Goal: Transaction & Acquisition: Purchase product/service

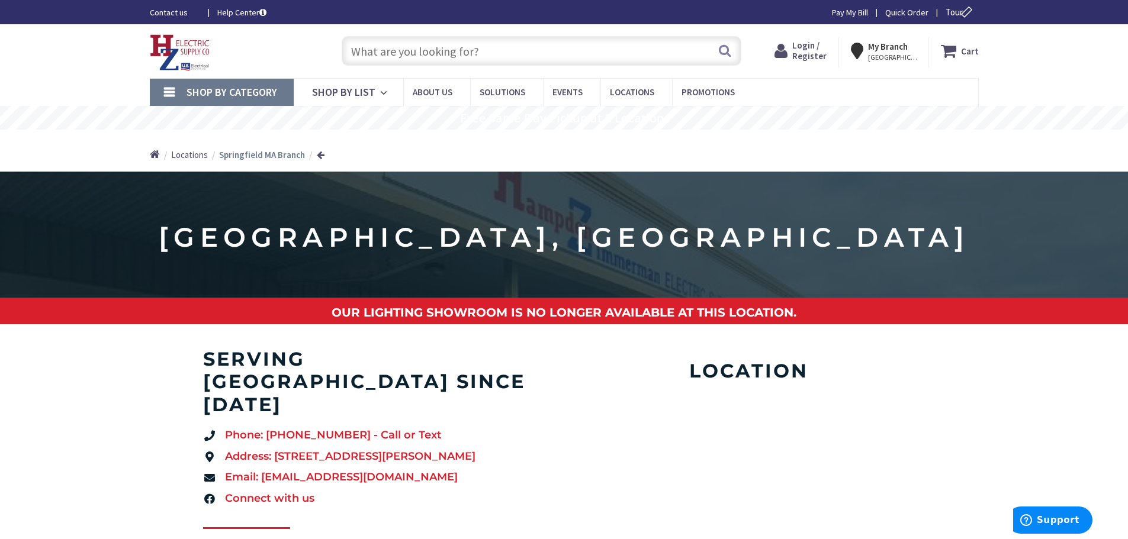
click at [397, 54] on input "text" at bounding box center [542, 51] width 400 height 30
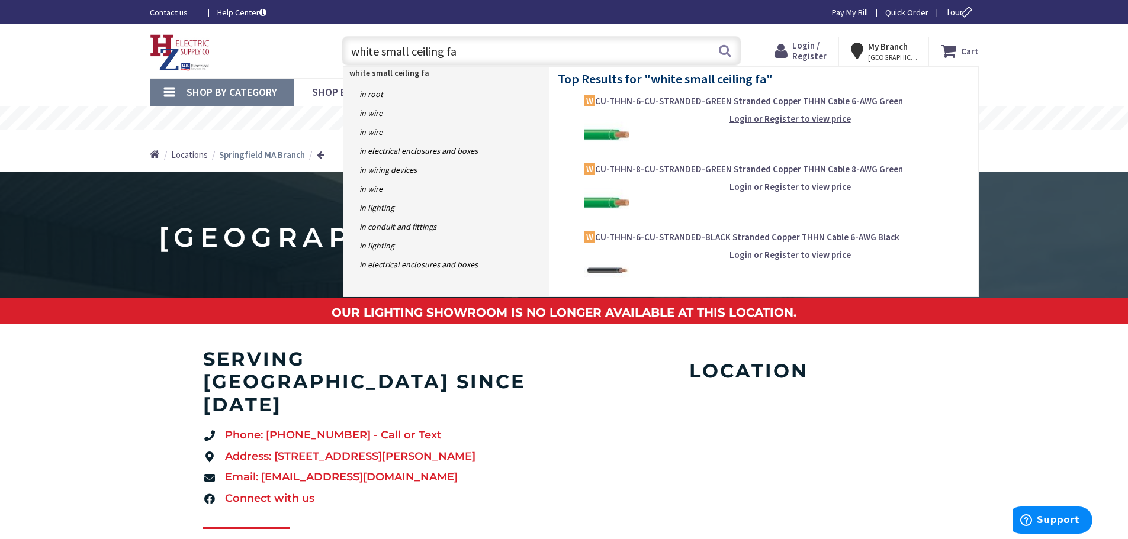
type input "white small ceiling fan"
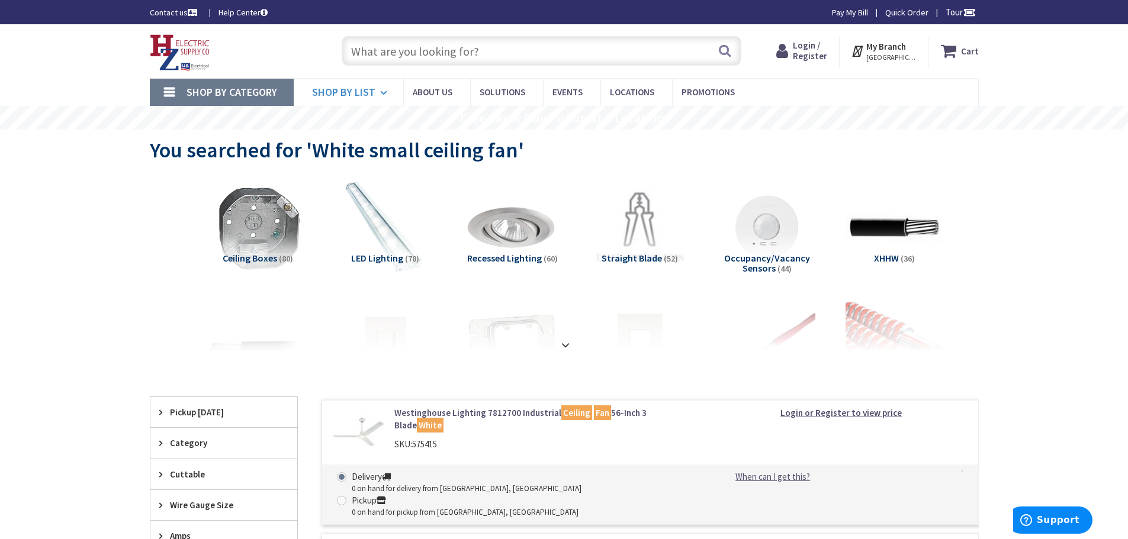
click at [352, 94] on span "Shop By List" at bounding box center [343, 92] width 63 height 14
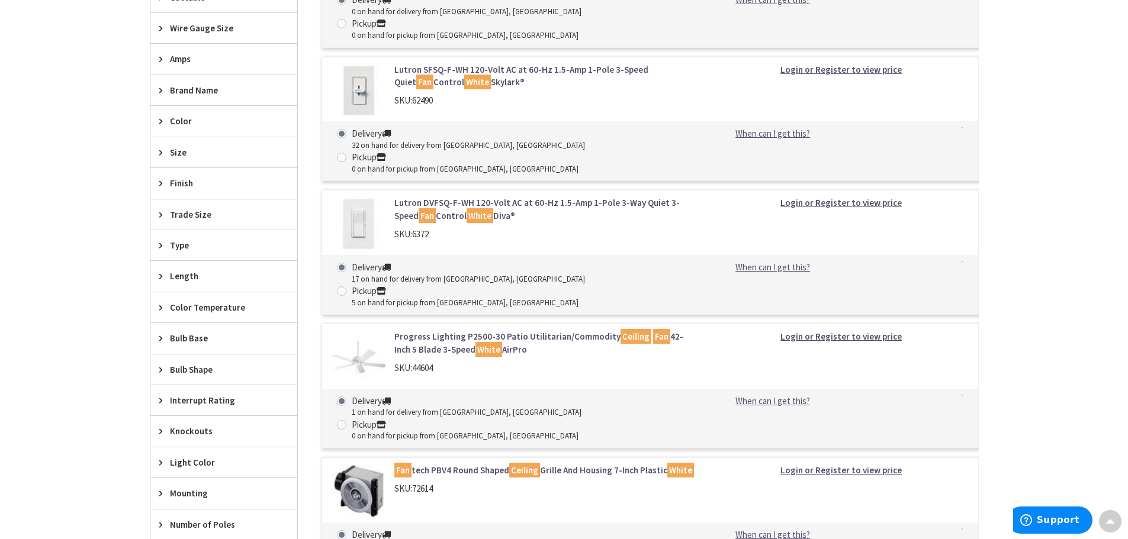
scroll to position [474, 0]
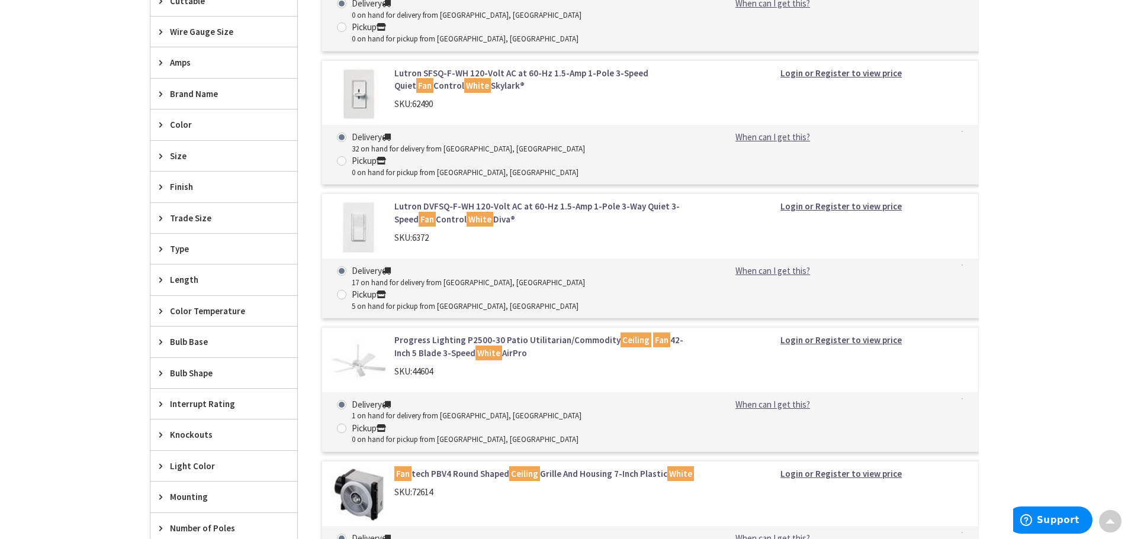
click at [198, 249] on span "Type" at bounding box center [218, 249] width 97 height 12
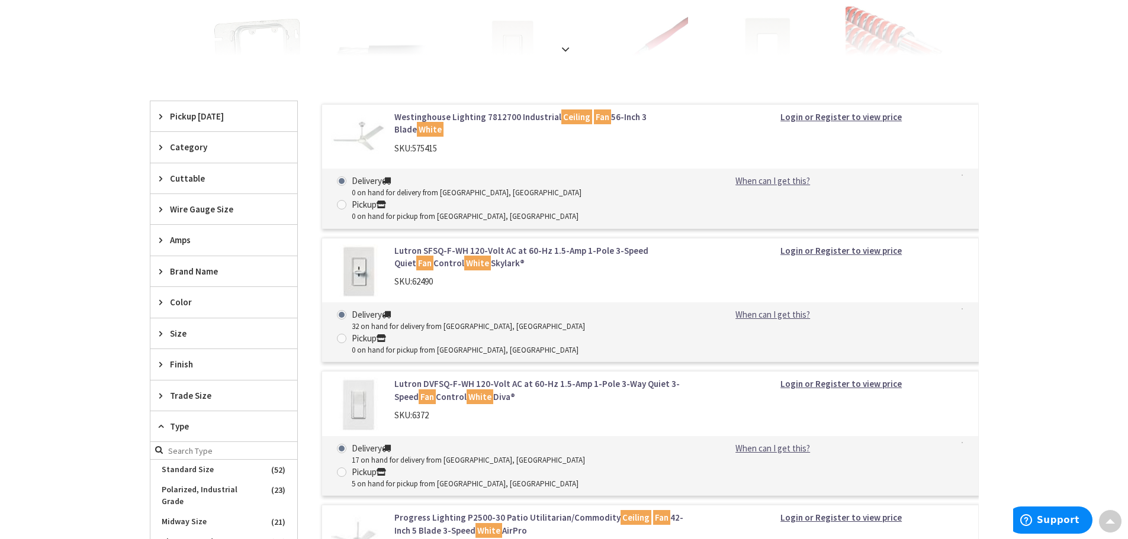
scroll to position [0, 0]
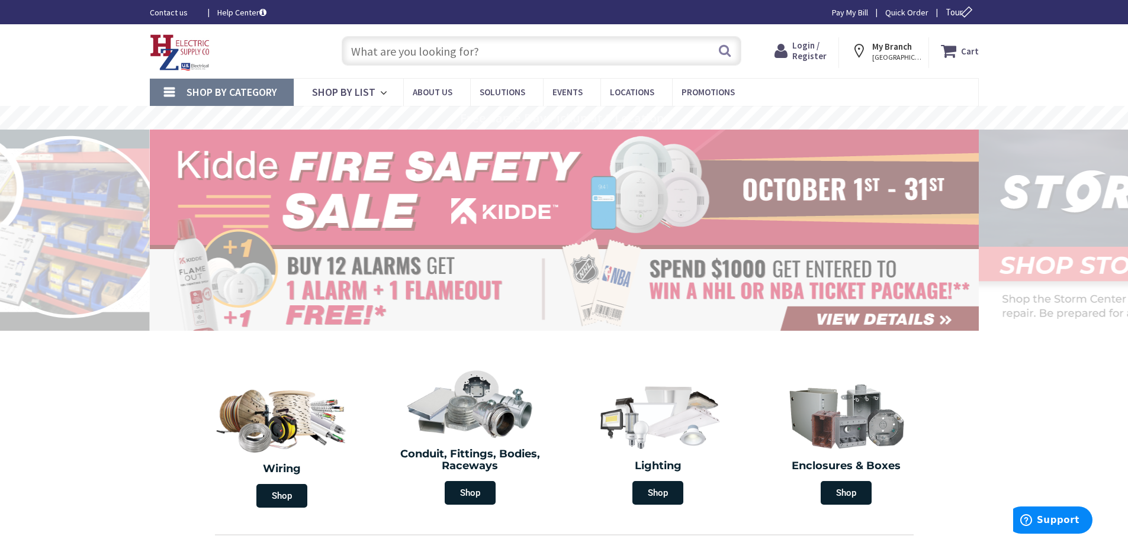
click at [391, 53] on input "text" at bounding box center [542, 51] width 400 height 30
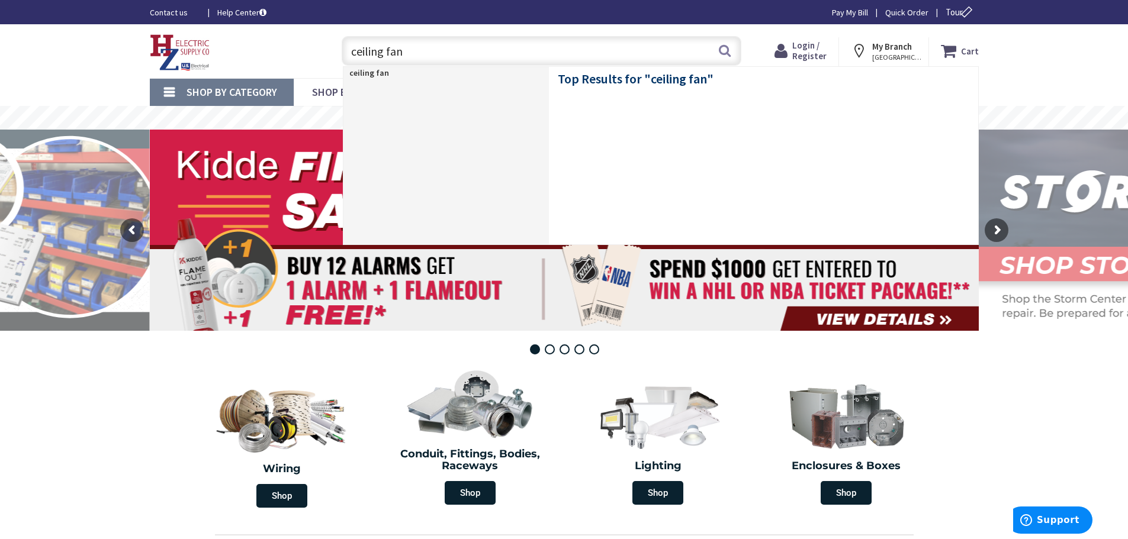
type input "ceiling fans"
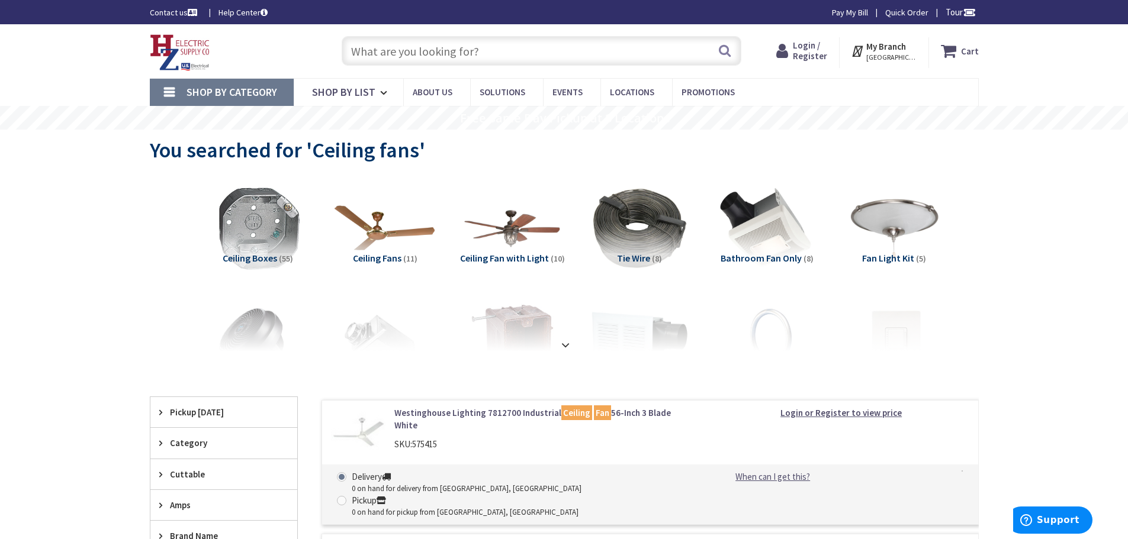
click at [394, 239] on img at bounding box center [384, 228] width 107 height 107
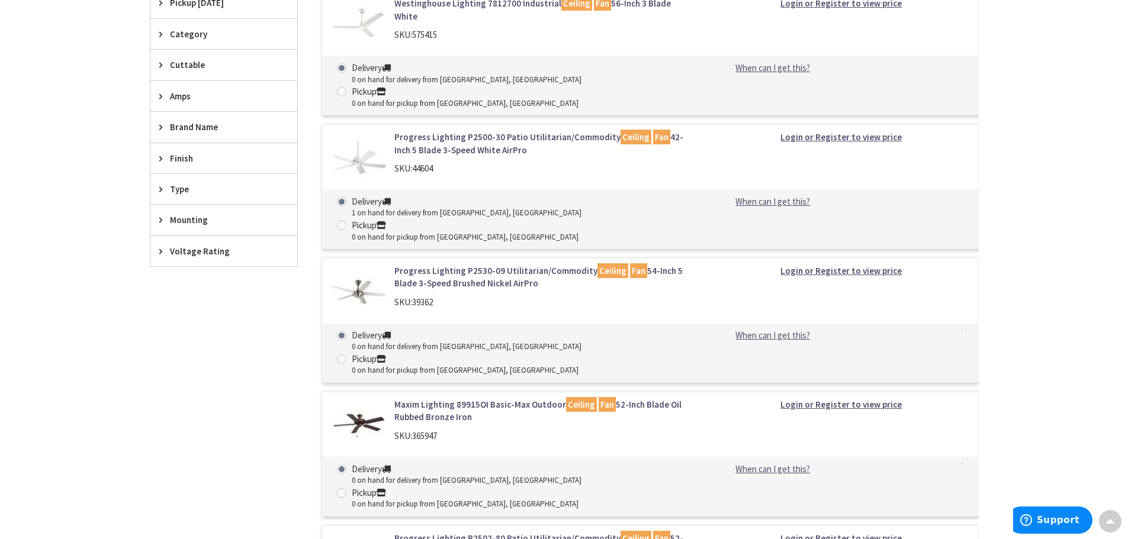
scroll to position [199, 0]
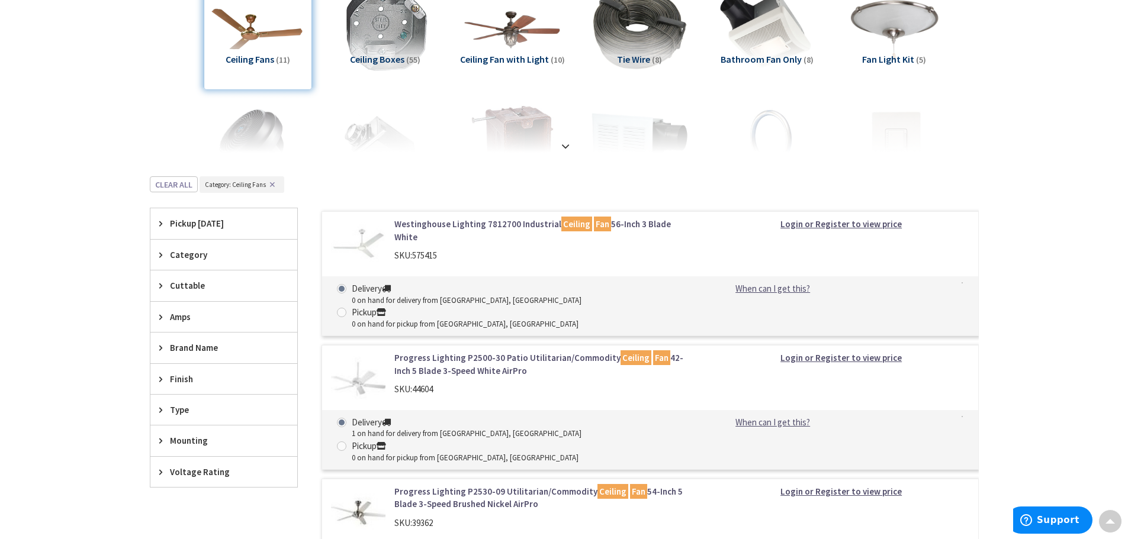
click at [199, 347] on span "Brand Name" at bounding box center [218, 348] width 97 height 12
click at [166, 345] on icon at bounding box center [163, 347] width 9 height 9
click at [191, 439] on span "Mounting" at bounding box center [218, 441] width 97 height 12
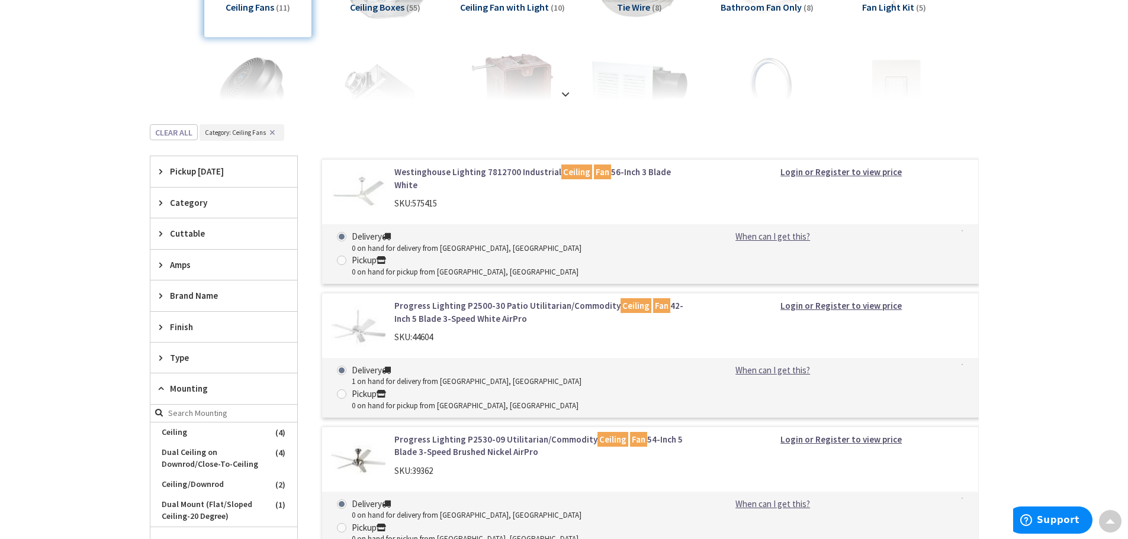
scroll to position [317, 0]
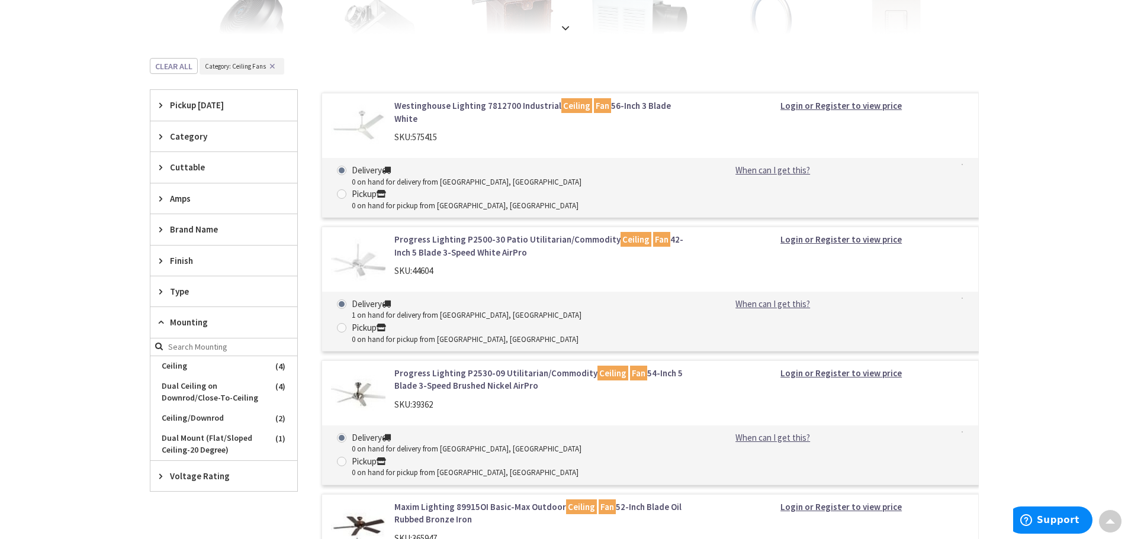
click at [178, 320] on span "Mounting" at bounding box center [218, 322] width 97 height 12
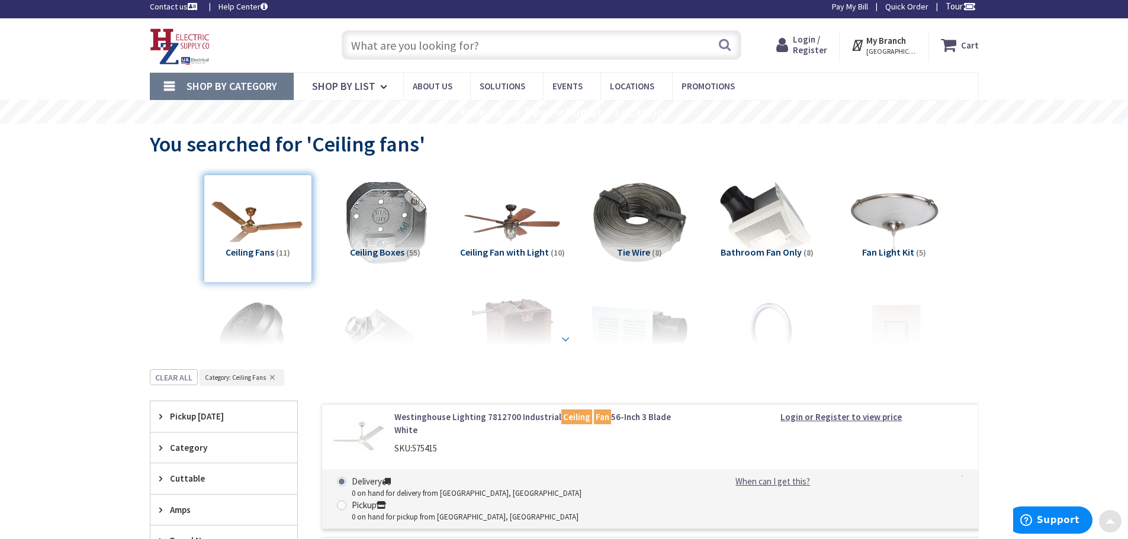
scroll to position [0, 0]
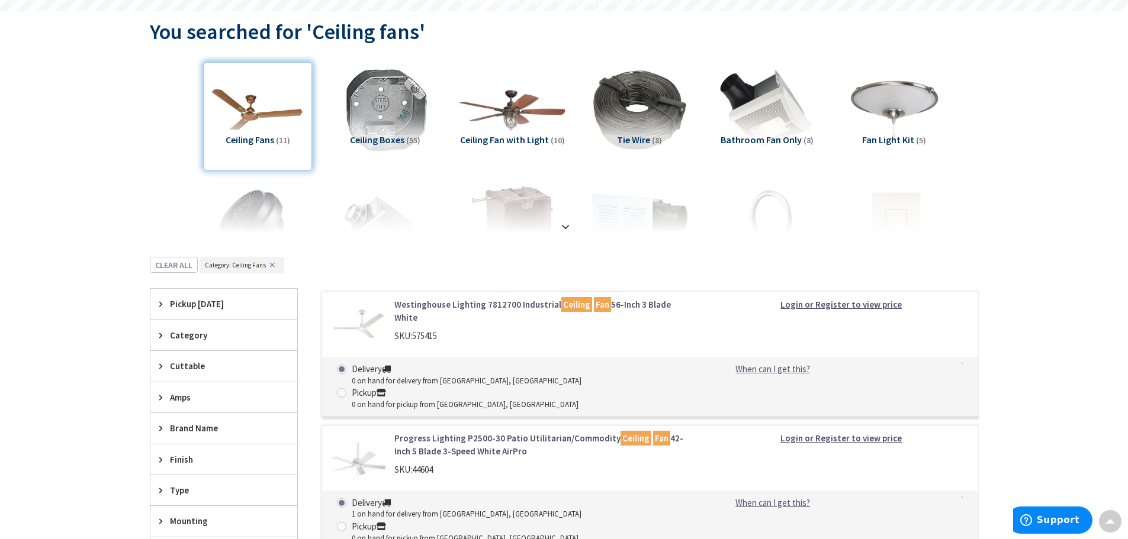
click at [509, 112] on img at bounding box center [511, 109] width 107 height 107
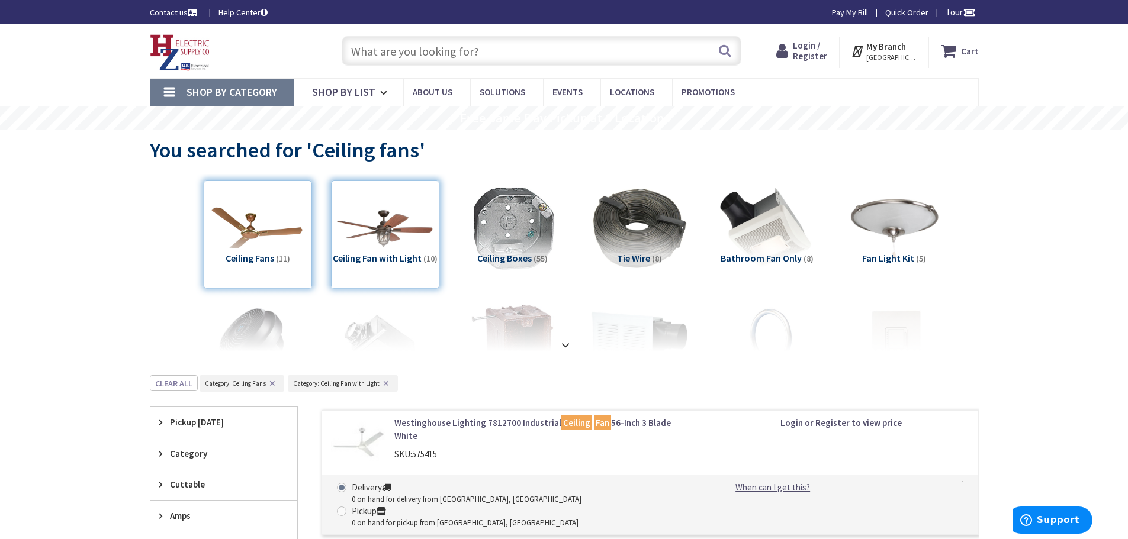
click at [249, 232] on div "Ceiling Fans (11)" at bounding box center [258, 235] width 108 height 108
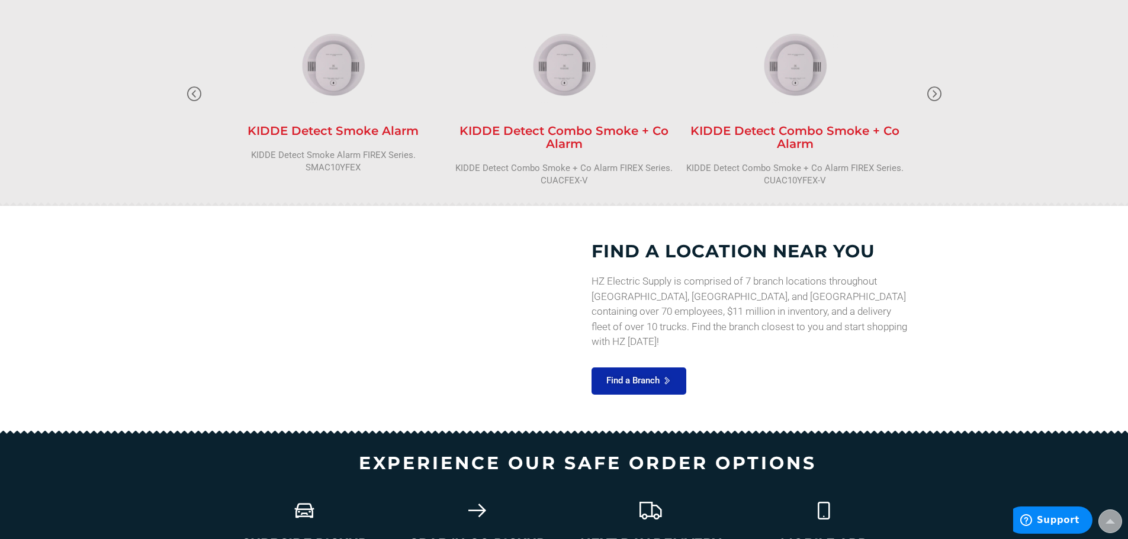
scroll to position [1167, 0]
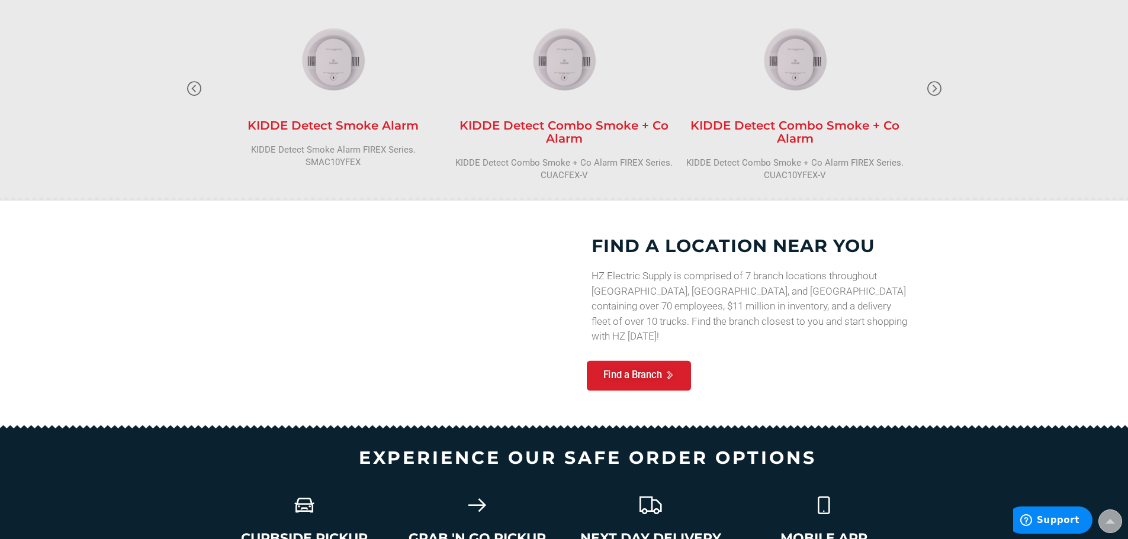
click at [637, 371] on span "Find a Branch" at bounding box center [632, 376] width 59 height 11
click at [634, 371] on span "Find a Branch" at bounding box center [632, 376] width 59 height 11
click at [656, 361] on link "Find a Branch" at bounding box center [639, 376] width 104 height 30
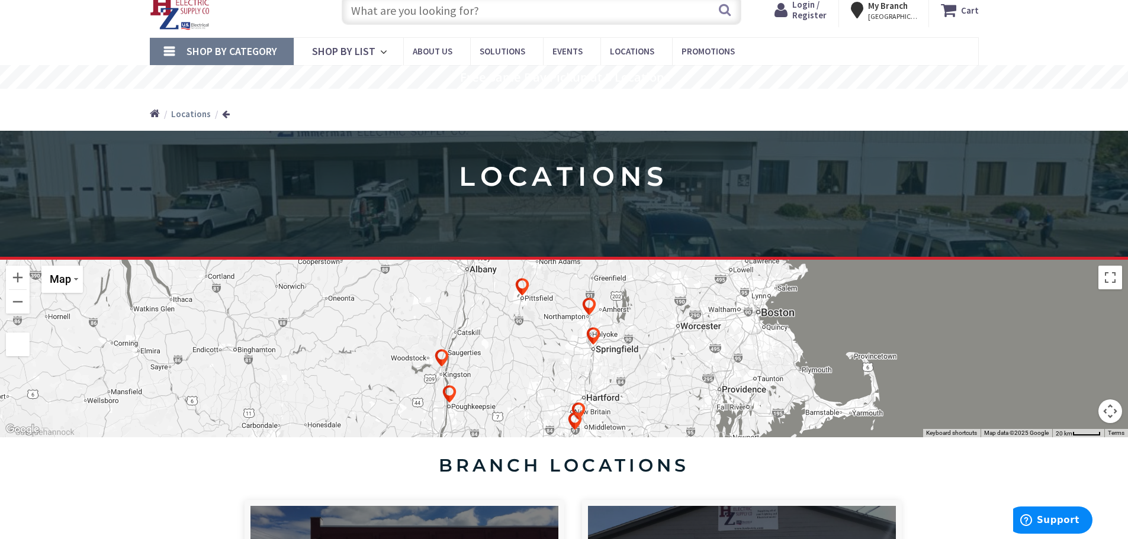
scroll to position [59, 0]
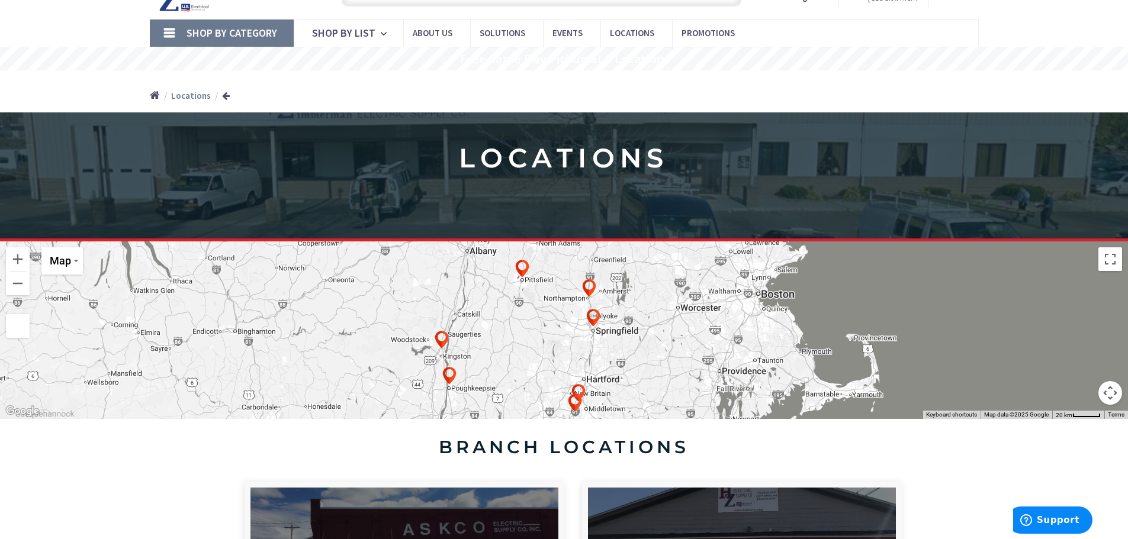
click at [595, 322] on img at bounding box center [594, 318] width 24 height 24
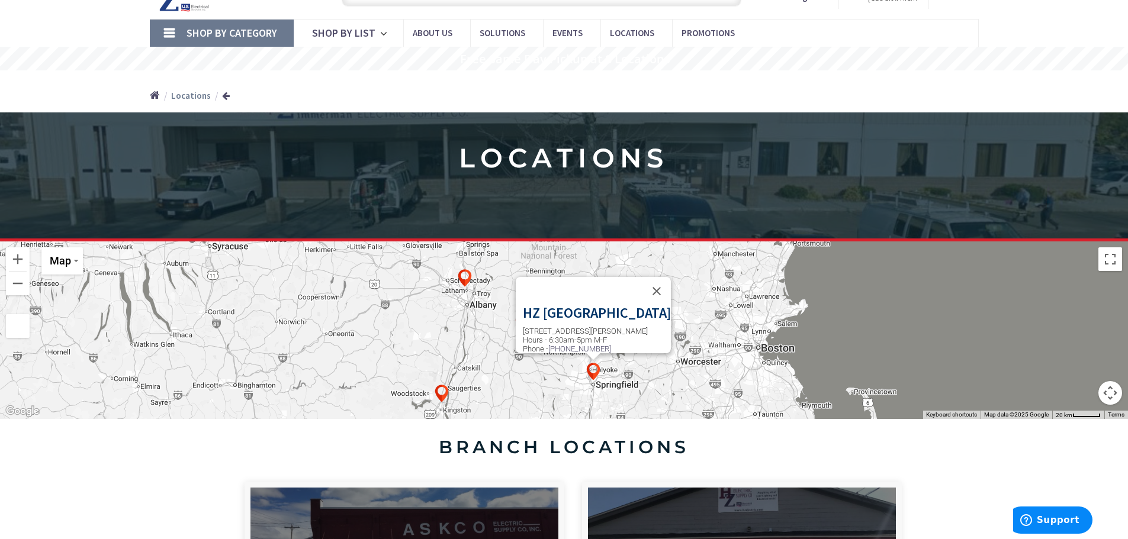
click at [569, 309] on h3 "HZ Springfield" at bounding box center [597, 313] width 148 height 15
click at [609, 304] on div at bounding box center [583, 291] width 120 height 28
click at [562, 327] on p "274 Taylor St, Springfield, MA 01105 Hours - 6:30am-5pm M-F Phone - 413-734-6407" at bounding box center [597, 340] width 148 height 27
drag, startPoint x: 563, startPoint y: 326, endPoint x: 572, endPoint y: 322, distance: 10.6
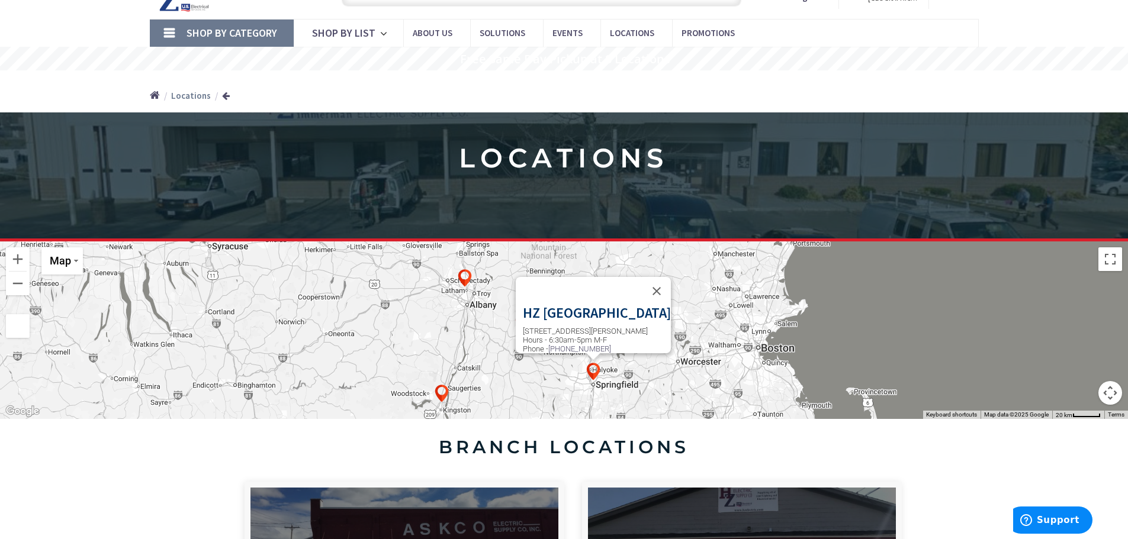
click at [564, 326] on div "HZ Springfield 274 Taylor St, Springfield, MA 01105 Hours - 6:30am-5pm M-F Phon…" at bounding box center [597, 330] width 148 height 48
click at [572, 321] on h3 "HZ Springfield" at bounding box center [597, 313] width 148 height 15
click at [575, 321] on h3 "HZ Springfield" at bounding box center [597, 313] width 148 height 15
click at [577, 320] on h3 "HZ Springfield" at bounding box center [597, 313] width 148 height 15
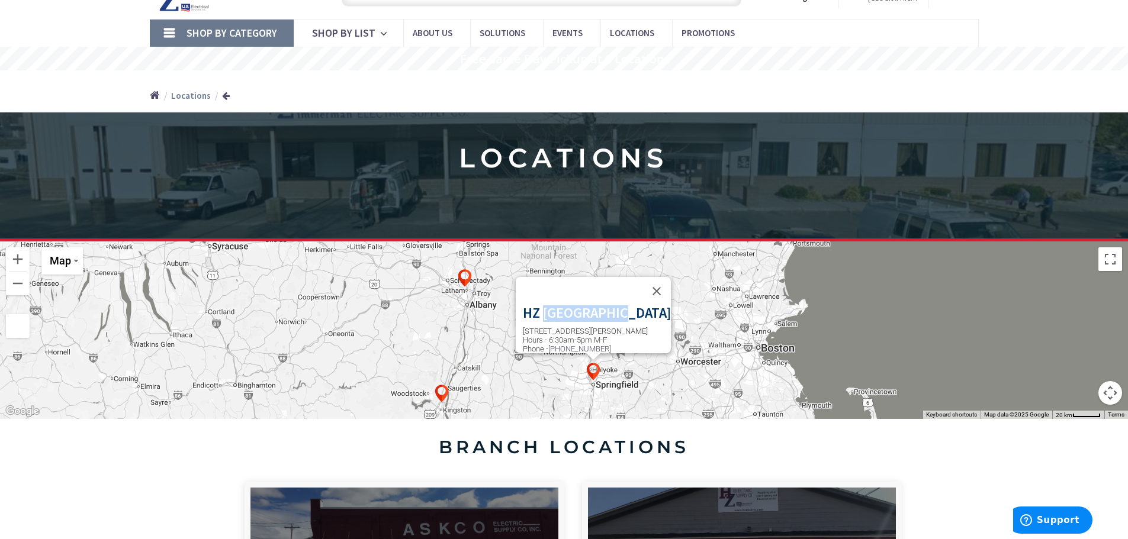
click at [583, 315] on h3 "HZ Springfield" at bounding box center [597, 313] width 148 height 15
click at [650, 290] on button "Close" at bounding box center [657, 291] width 28 height 28
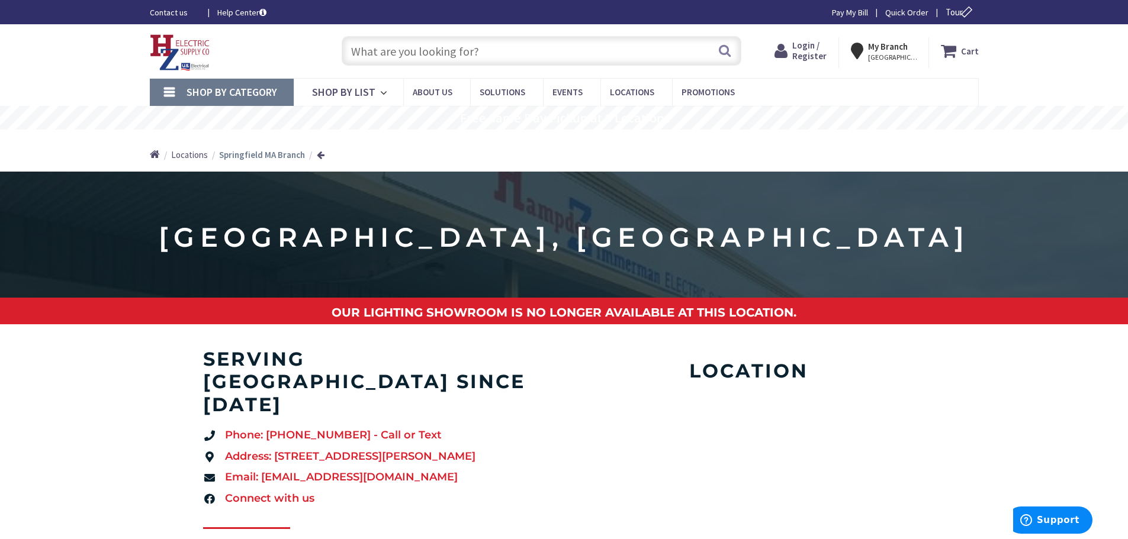
click at [406, 54] on input "text" at bounding box center [542, 51] width 400 height 30
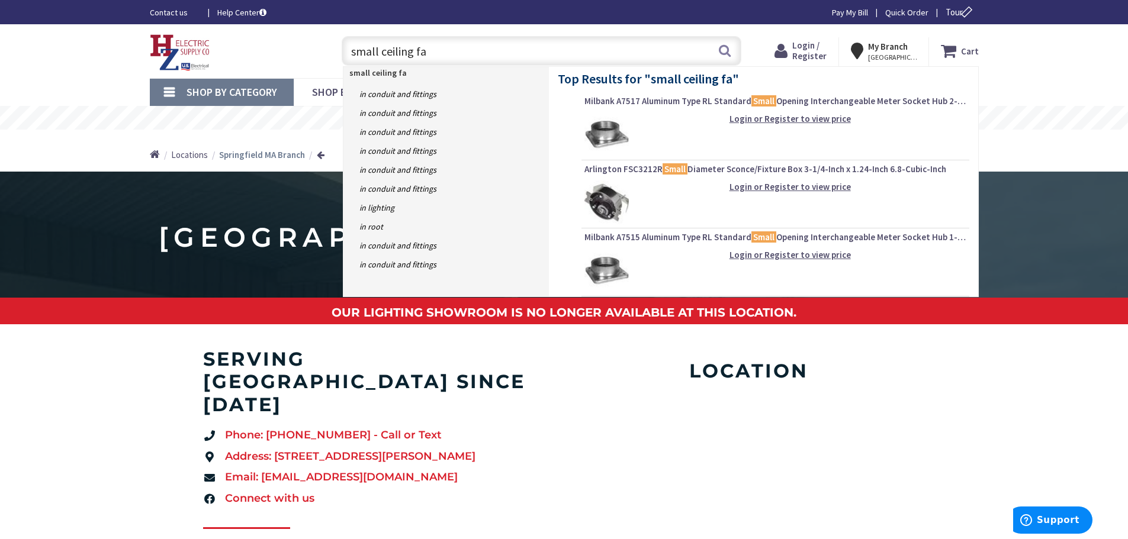
type input "small ceiling fan"
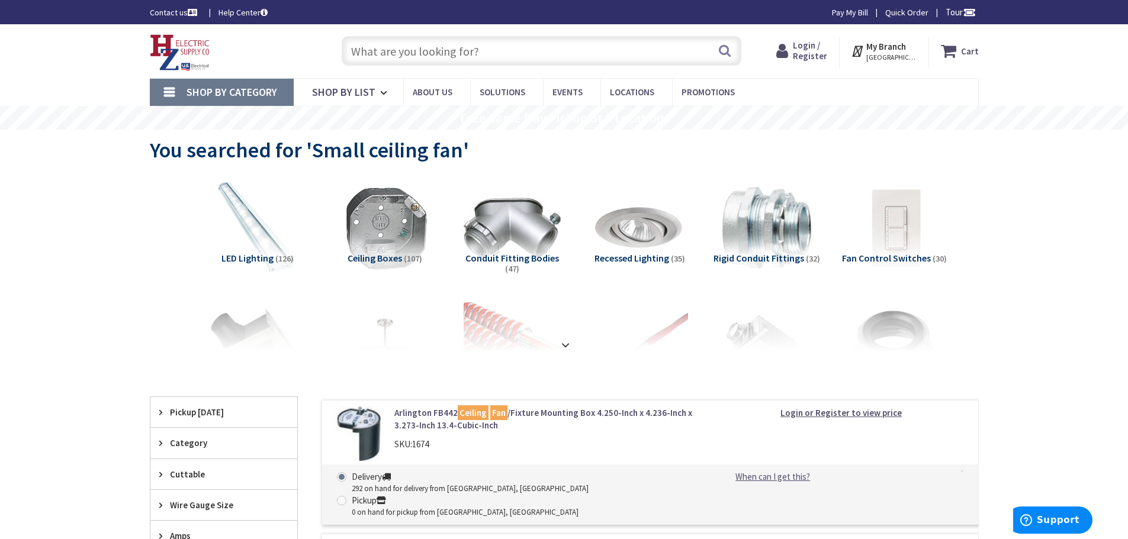
click at [563, 340] on strong at bounding box center [565, 345] width 14 height 13
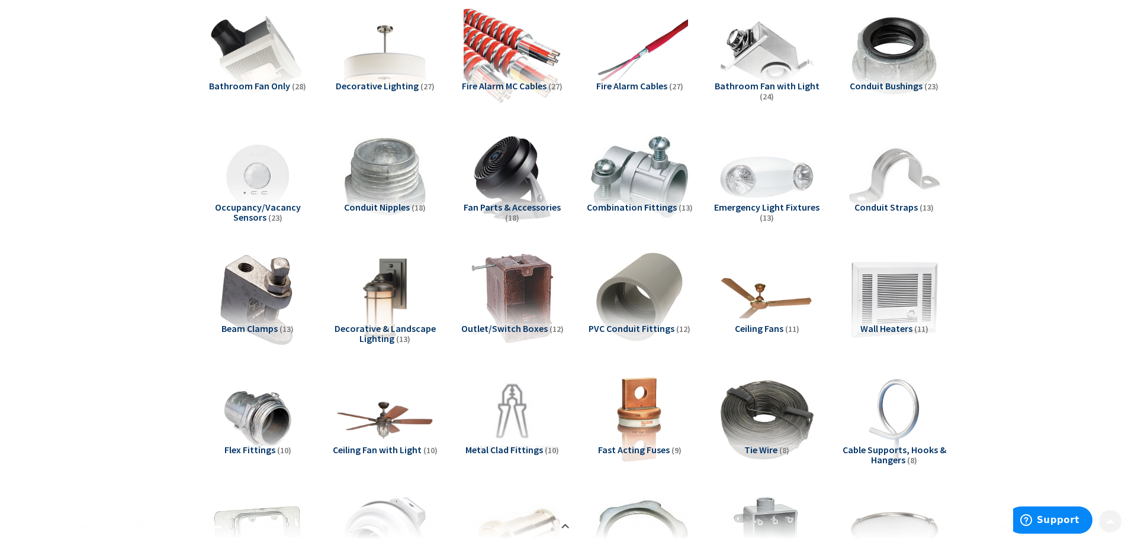
scroll to position [296, 0]
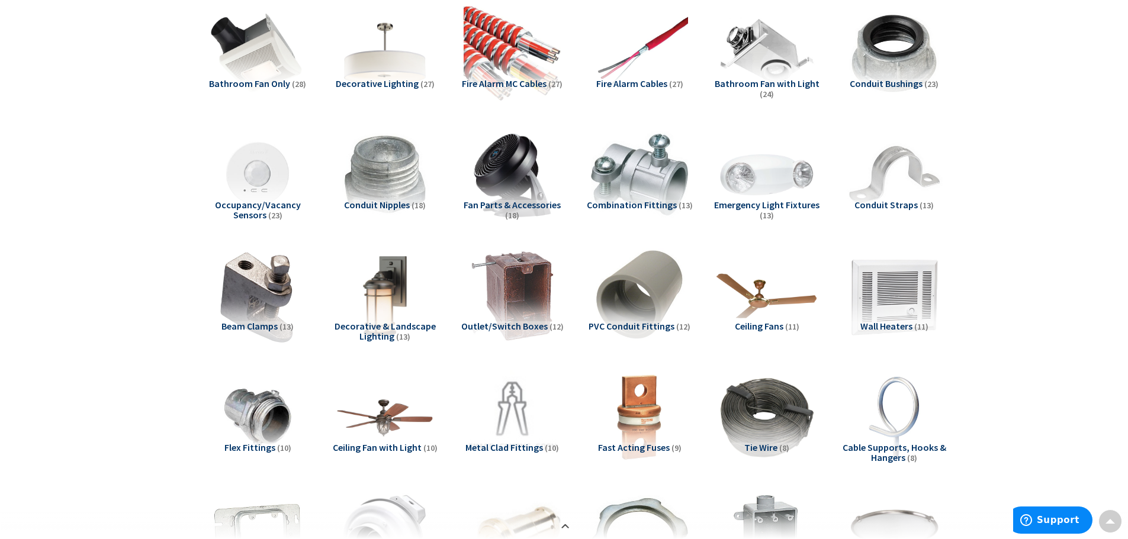
click at [759, 304] on img at bounding box center [766, 296] width 107 height 107
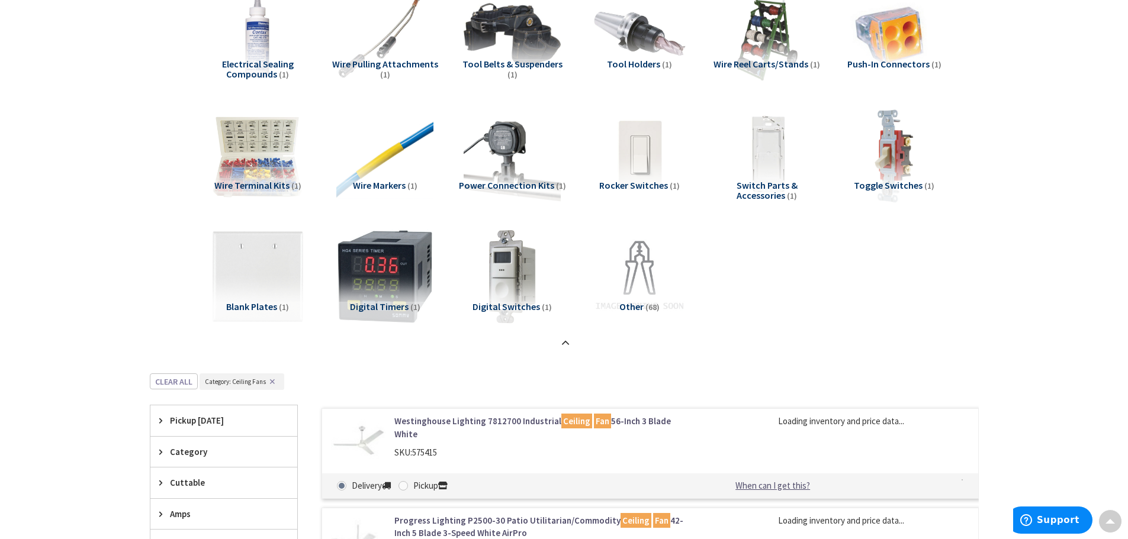
scroll to position [2268, 0]
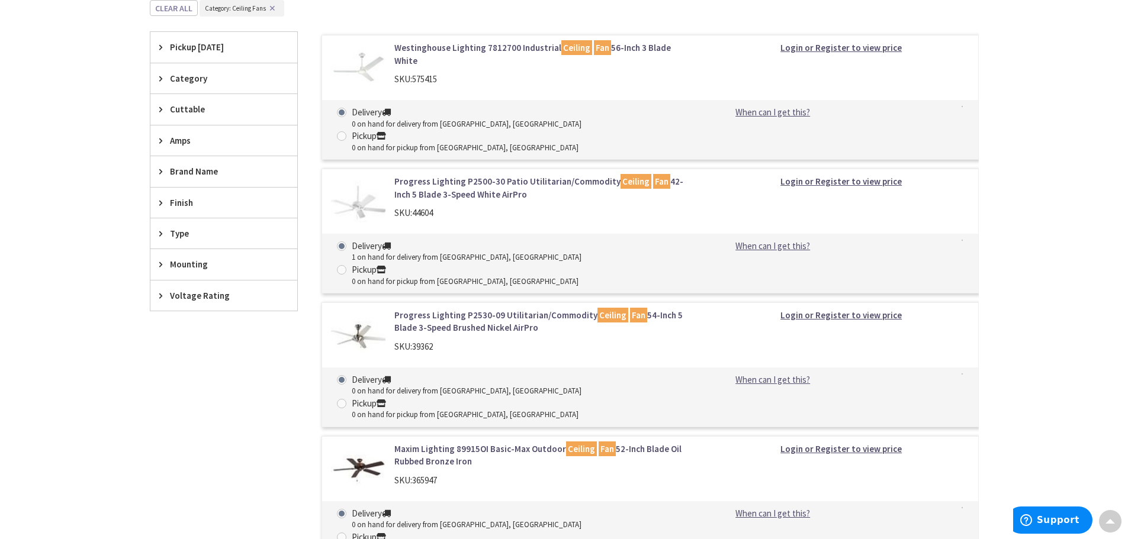
click at [674, 175] on link "Progress Lighting P2500-30 Patio Utilitarian/Commodity Ceiling Fan 42-Inch 5 Bl…" at bounding box center [544, 187] width 301 height 25
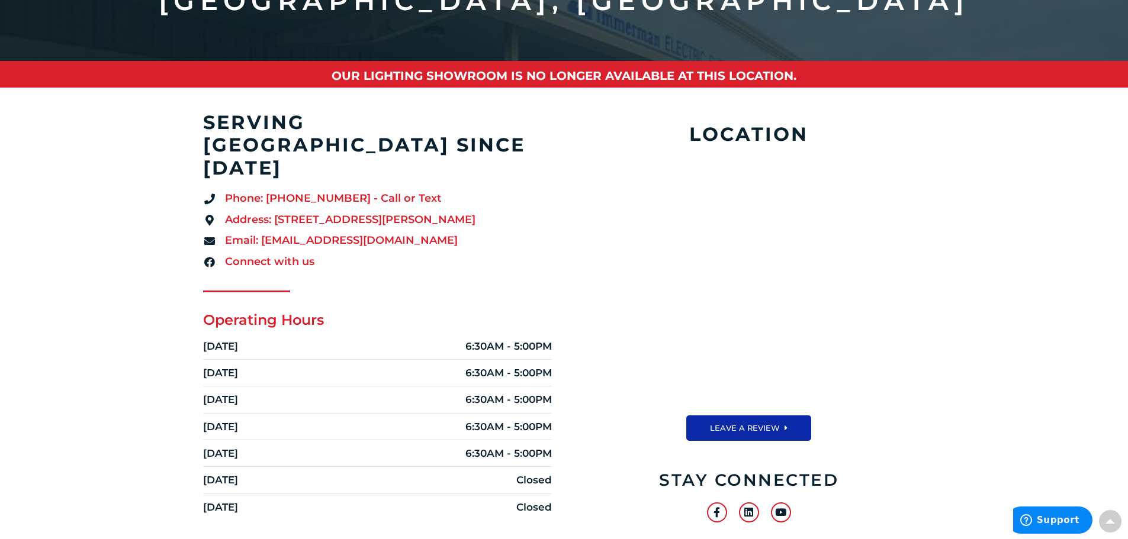
scroll to position [296, 0]
